Goal: Find specific page/section: Find specific page/section

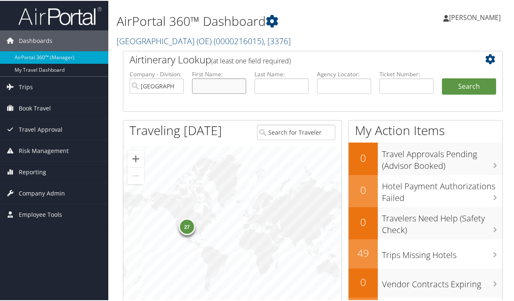
click at [222, 82] on input "text" at bounding box center [219, 84] width 54 height 15
type input "Tom"
type input "Sherwood"
click at [442, 77] on button "Search" at bounding box center [469, 85] width 54 height 17
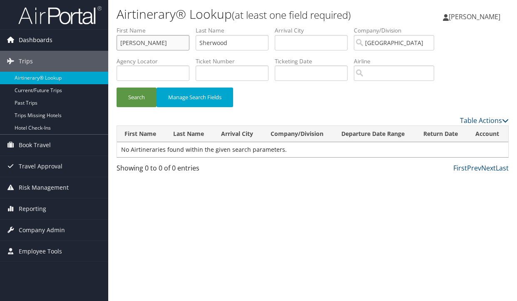
drag, startPoint x: 137, startPoint y: 41, endPoint x: 85, endPoint y: 40, distance: 52.1
click at [85, 40] on div "Dashboards AirPortal 360™ (Manager) My Travel Dashboard Trips Airtinerary® Look…" at bounding box center [258, 150] width 517 height 301
click at [117, 87] on button "Search" at bounding box center [137, 97] width 40 height 20
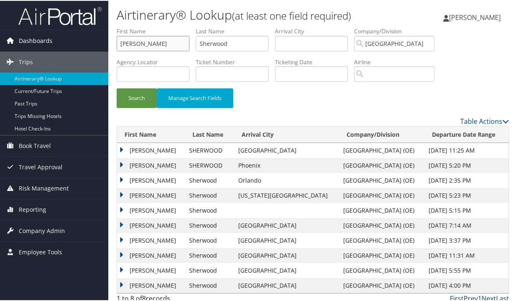
drag, startPoint x: 147, startPoint y: 43, endPoint x: 75, endPoint y: 38, distance: 72.2
click at [75, 38] on div "Dashboards AirPortal 360™ (Manager) My Travel Dashboard Trips Airtinerary® Look…" at bounding box center [258, 153] width 517 height 307
type input "Reid"
type input "Newey"
click at [117, 87] on button "Search" at bounding box center [137, 97] width 40 height 20
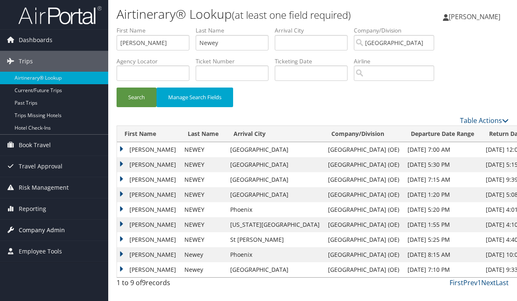
click at [41, 229] on span "Company Admin" at bounding box center [42, 230] width 46 height 21
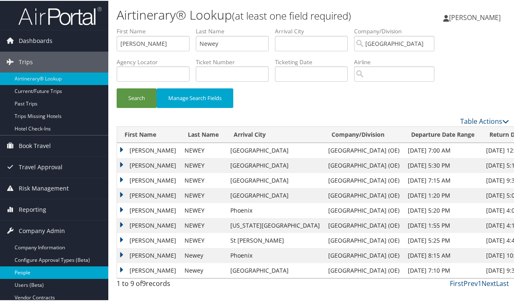
click at [25, 270] on link "People" at bounding box center [54, 271] width 108 height 12
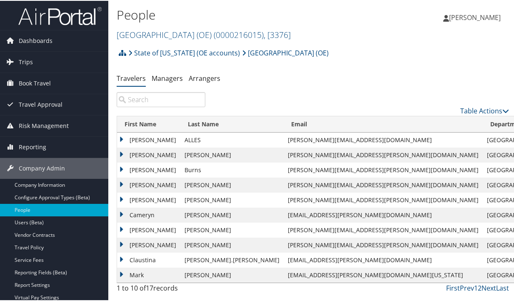
click at [138, 100] on input "search" at bounding box center [161, 98] width 89 height 15
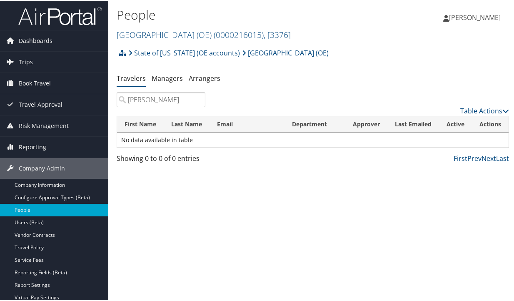
drag, startPoint x: 165, startPoint y: 100, endPoint x: 114, endPoint y: 100, distance: 51.2
click at [114, 100] on div "[PERSON_NAME]" at bounding box center [160, 98] width 101 height 15
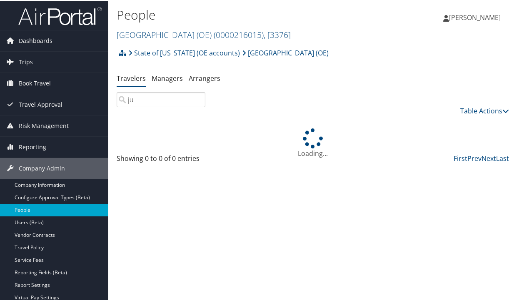
type input "j"
type input "d"
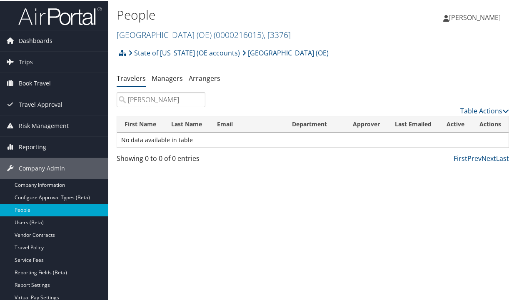
drag, startPoint x: 182, startPoint y: 98, endPoint x: 152, endPoint y: 99, distance: 30.4
click at [152, 99] on input "[PERSON_NAME]" at bounding box center [161, 98] width 89 height 15
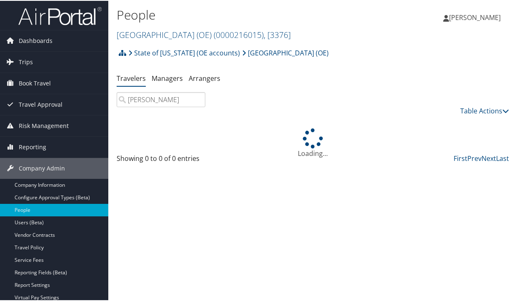
type input "[PERSON_NAME] [PERSON_NAME]"
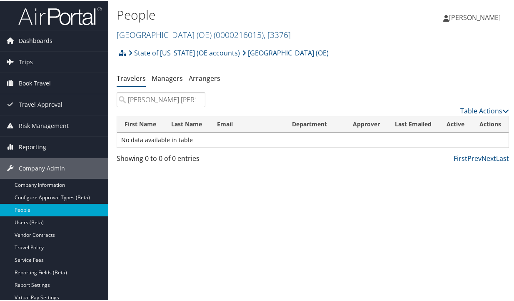
click at [197, 98] on input "[PERSON_NAME] [PERSON_NAME]" at bounding box center [161, 98] width 89 height 15
